Goal: Task Accomplishment & Management: Complete application form

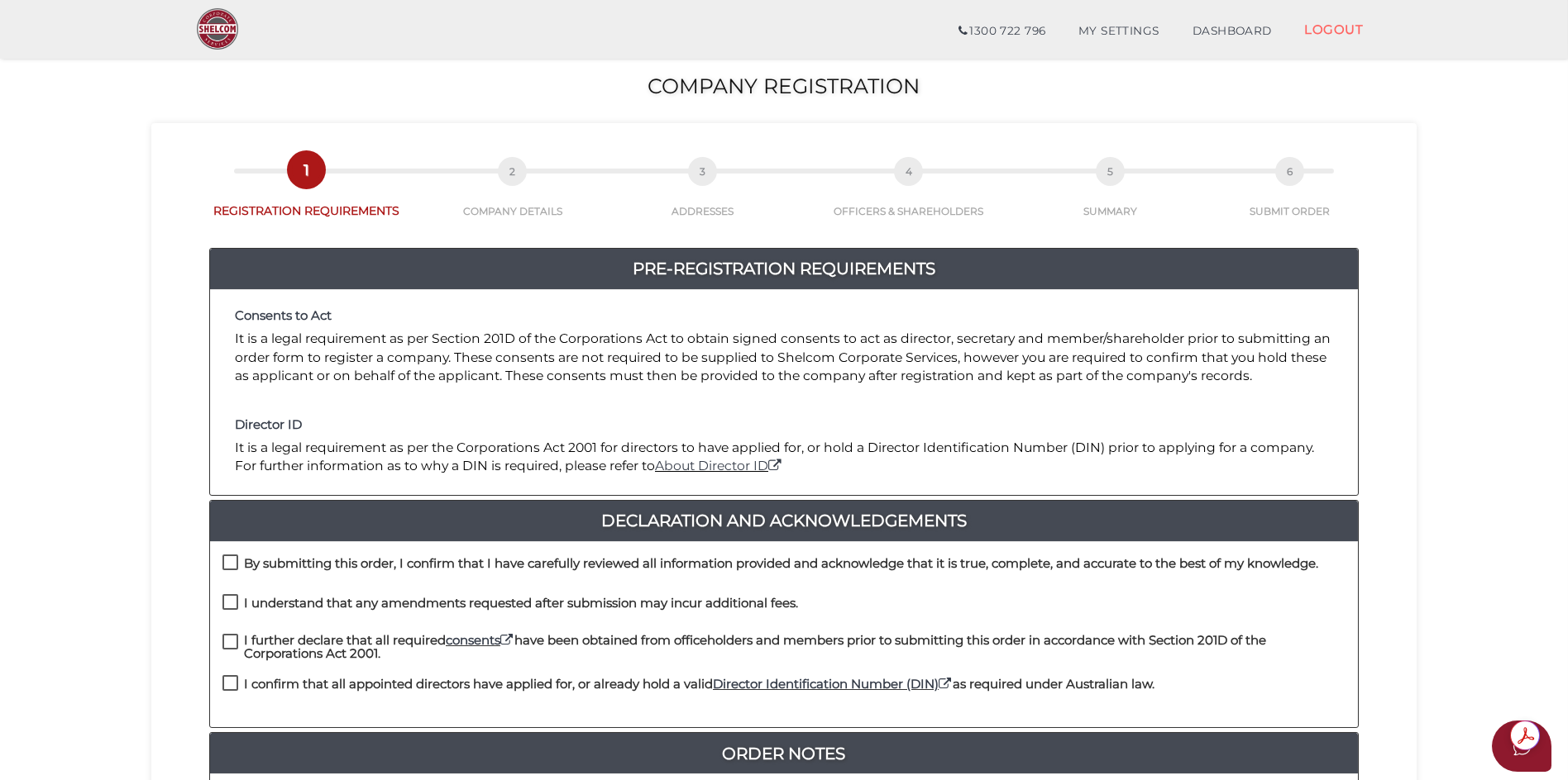
scroll to position [248, 0]
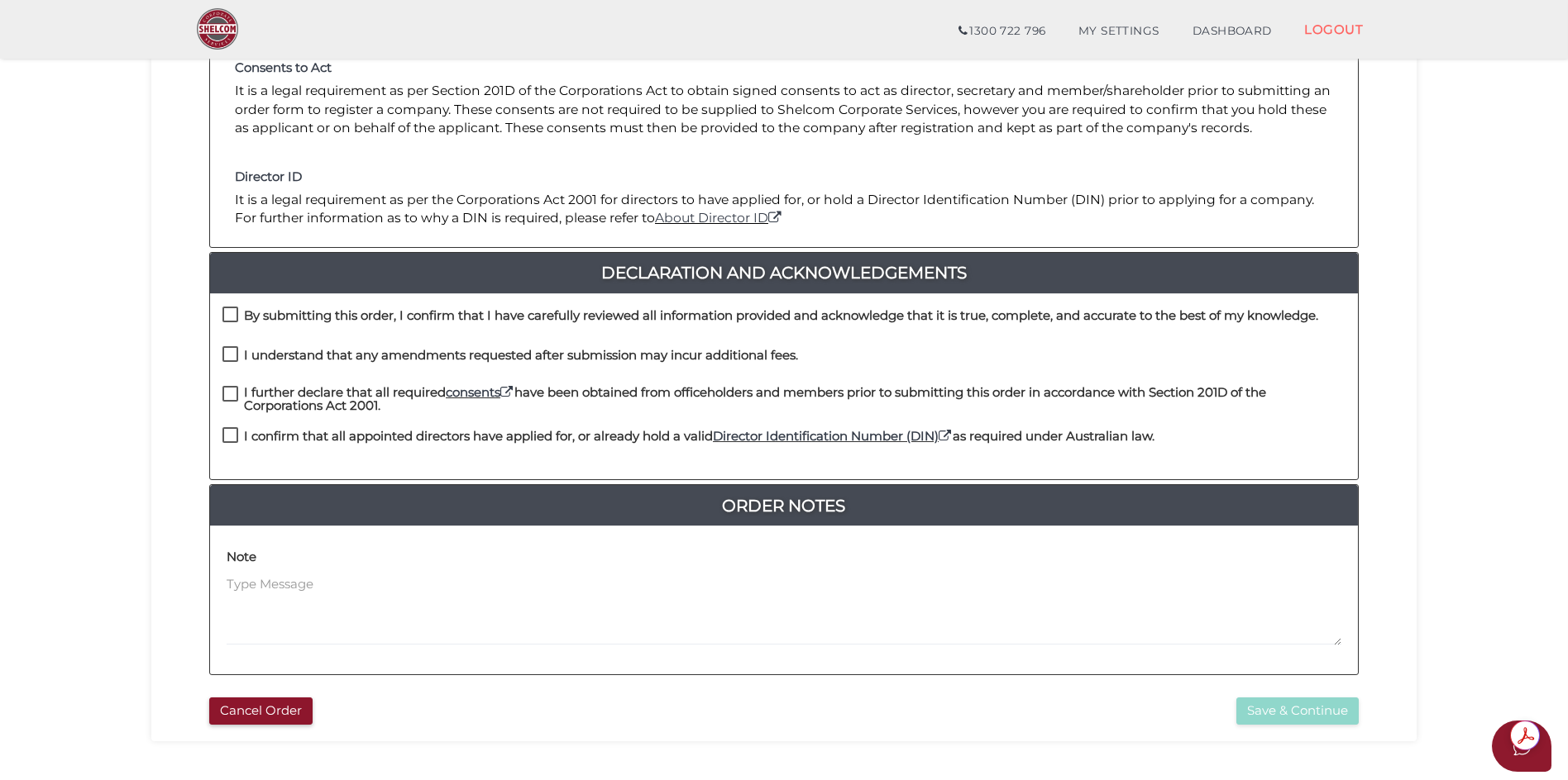
click at [229, 312] on label "By submitting this order, I confirm that I have carefully reviewed all informat…" at bounding box center [770, 319] width 1095 height 21
checkbox input "true"
click at [230, 349] on label "I understand that any amendments requested after submission may incur additiona…" at bounding box center [509, 359] width 575 height 21
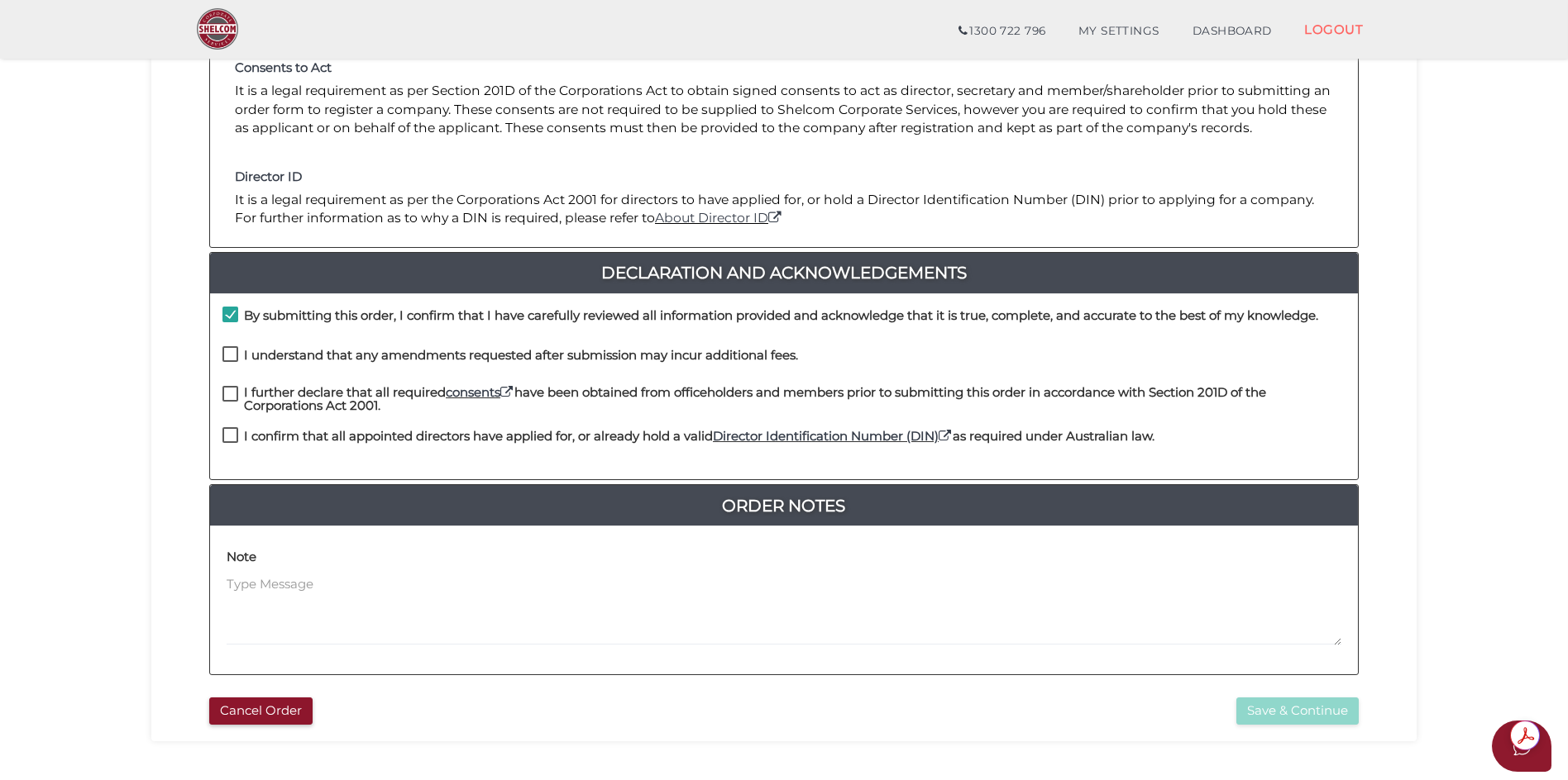
checkbox input "true"
click at [232, 395] on label "I further declare that all required consents have been obtained from officehold…" at bounding box center [783, 396] width 1122 height 21
checkbox input "true"
click at [234, 431] on label "I confirm that all appointed directors have applied for, or already hold a vali…" at bounding box center [688, 440] width 932 height 21
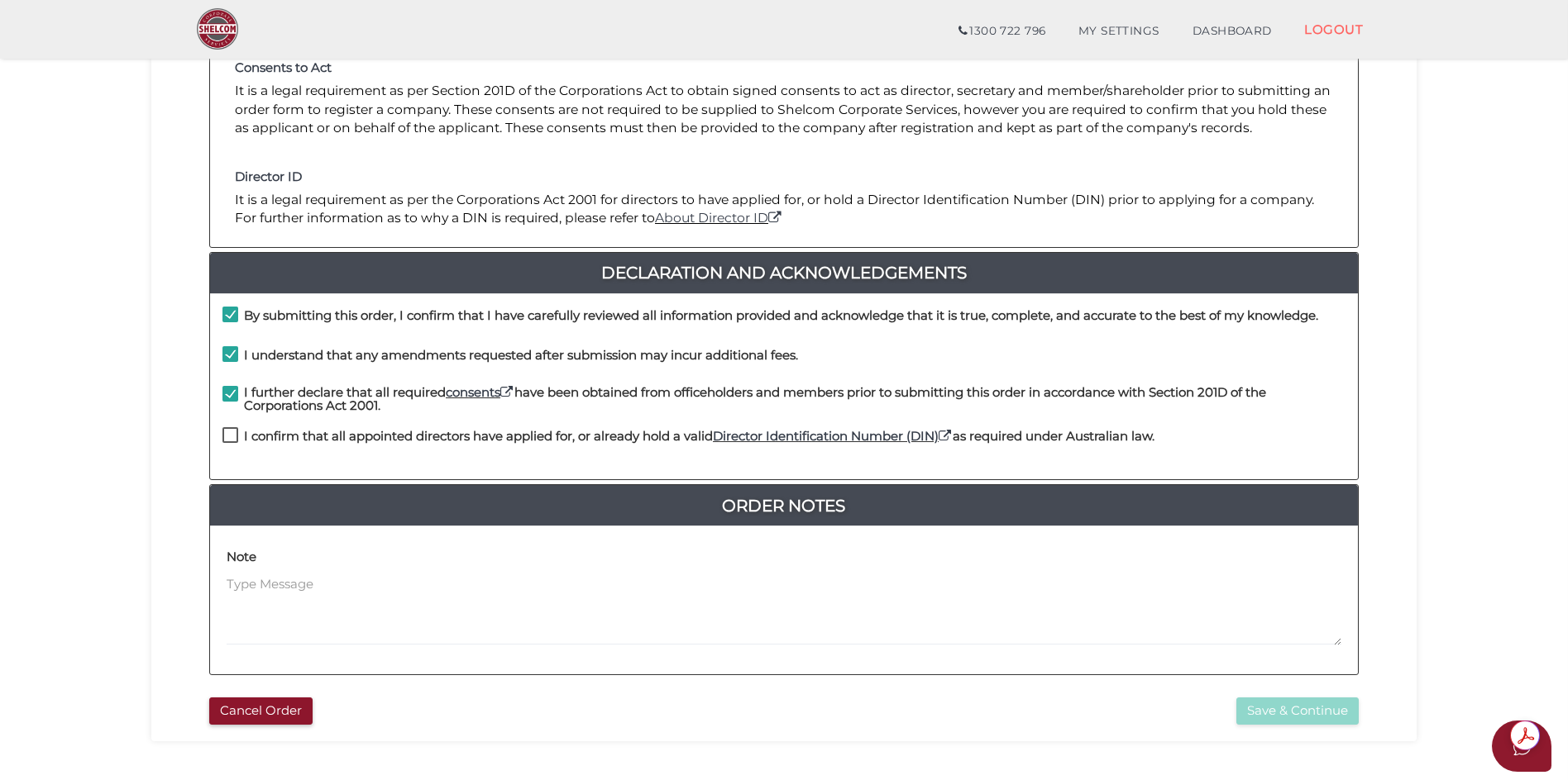
checkbox input "true"
click at [1292, 712] on button "Save & Continue" at bounding box center [1297, 711] width 122 height 27
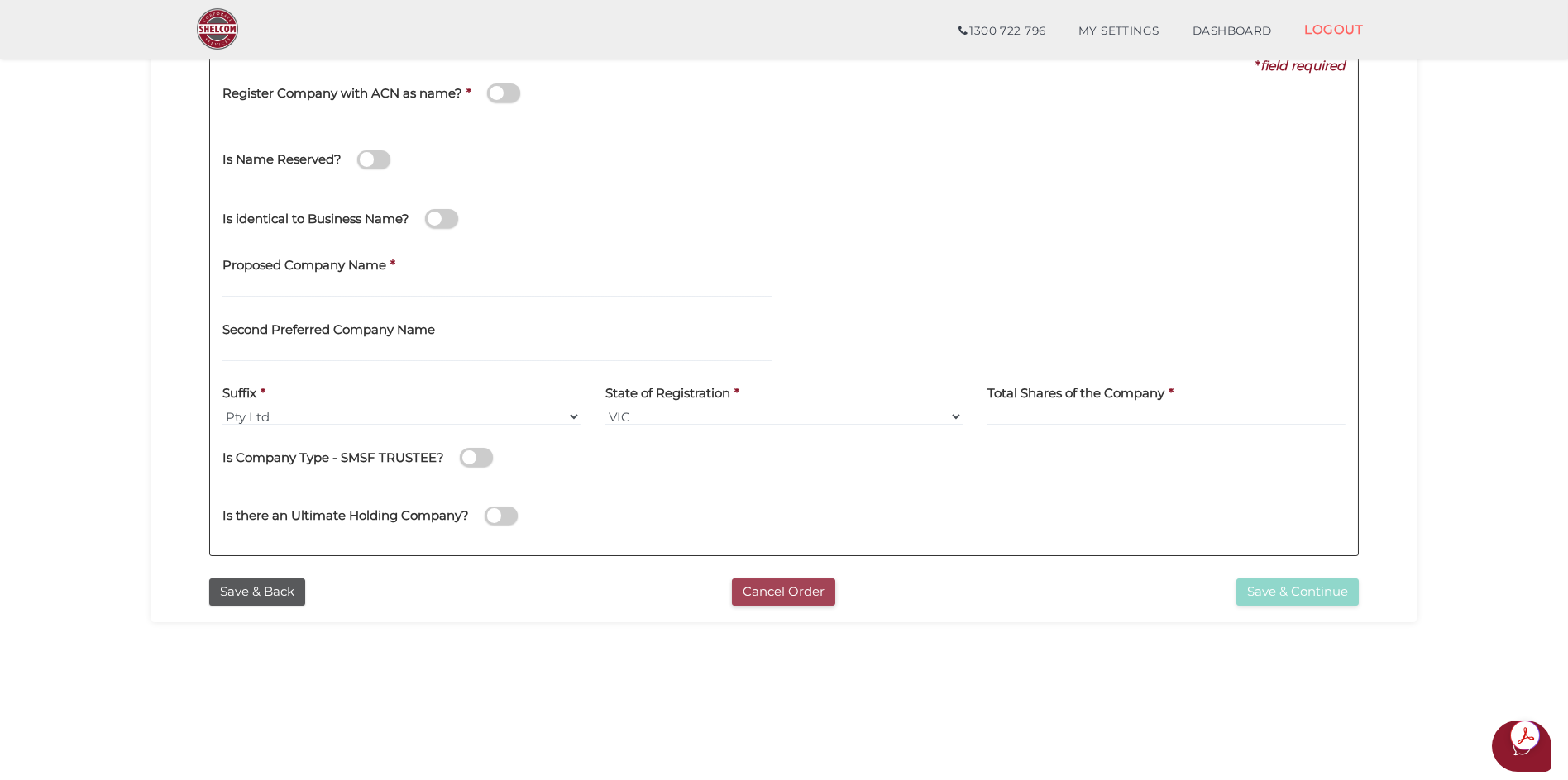
scroll to position [83, 0]
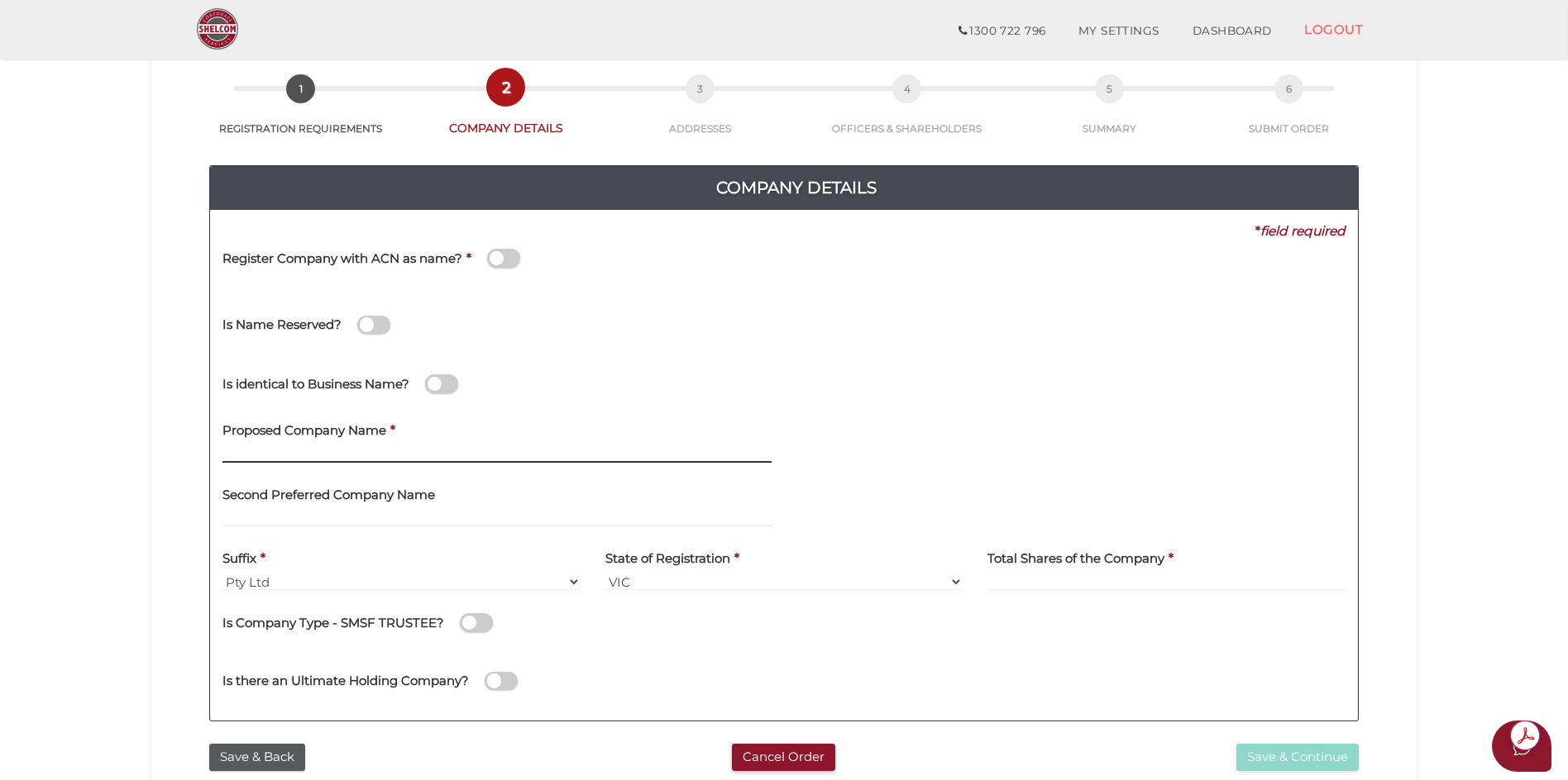
click at [285, 453] on input "text" at bounding box center [497, 453] width 549 height 18
type input "Rivyl SJL"
